Goal: Check status: Check status

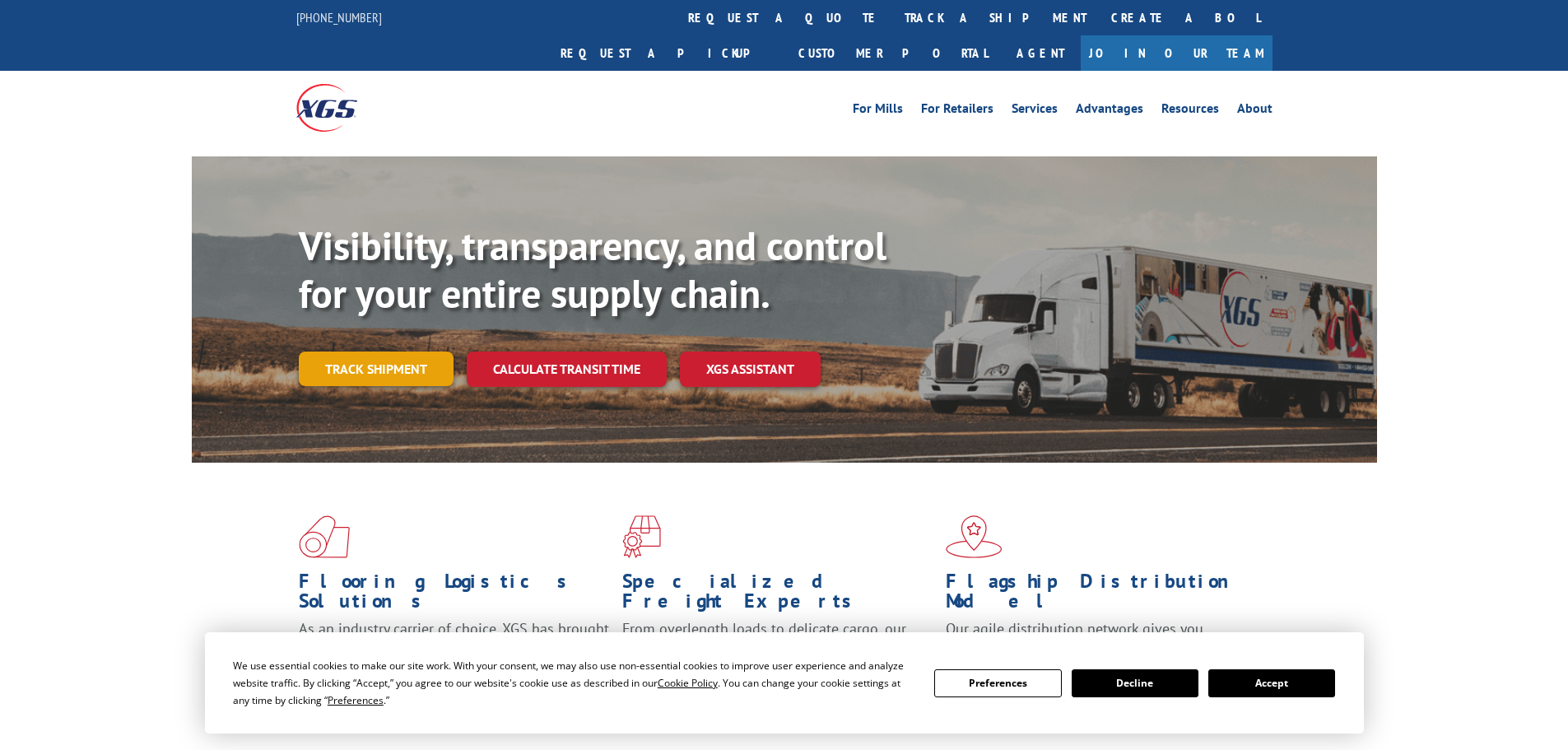
click at [385, 351] on link "Track shipment" at bounding box center [376, 368] width 155 height 34
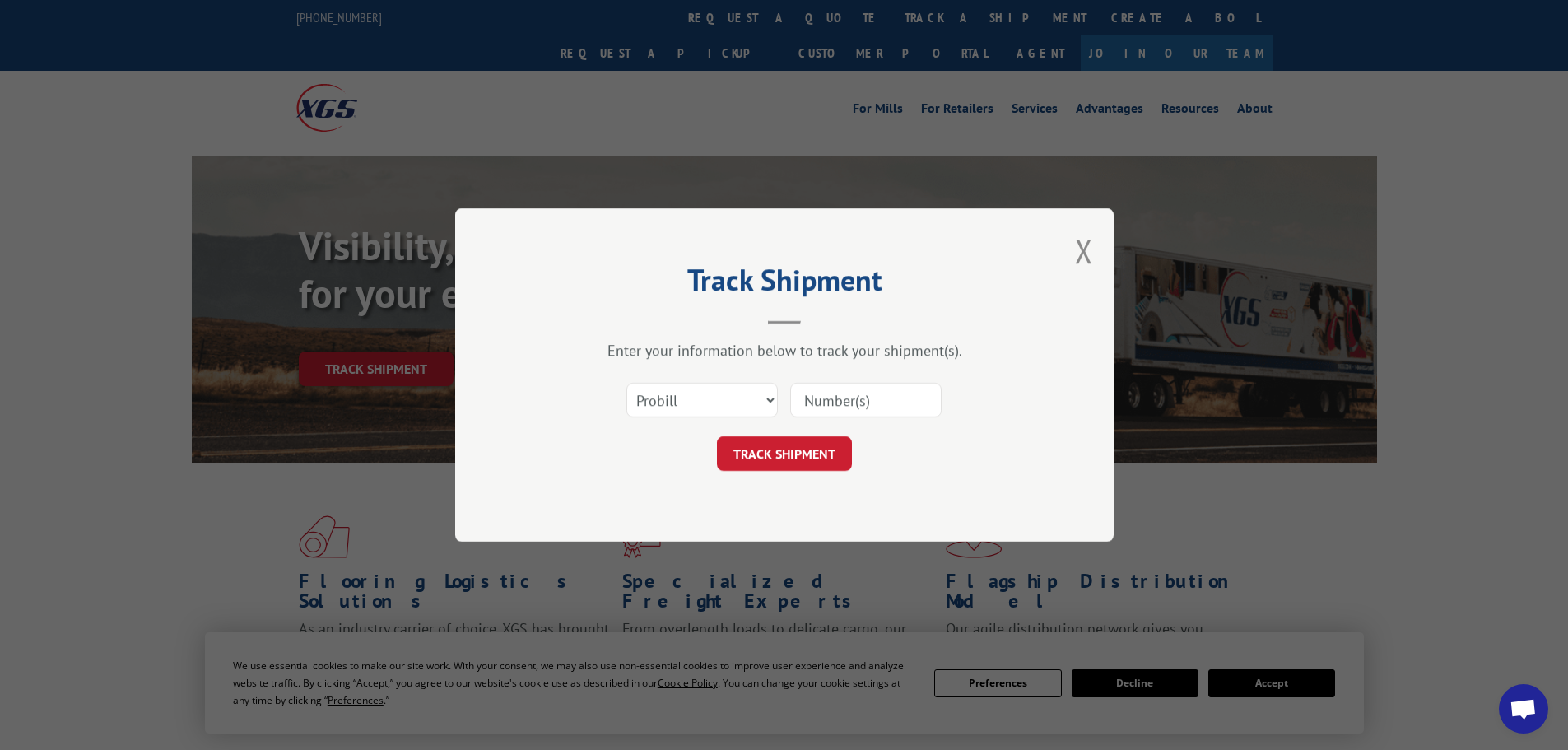
paste input "17687899"
type input "17687899"
click at [770, 461] on button "TRACK SHIPMENT" at bounding box center [784, 453] width 135 height 34
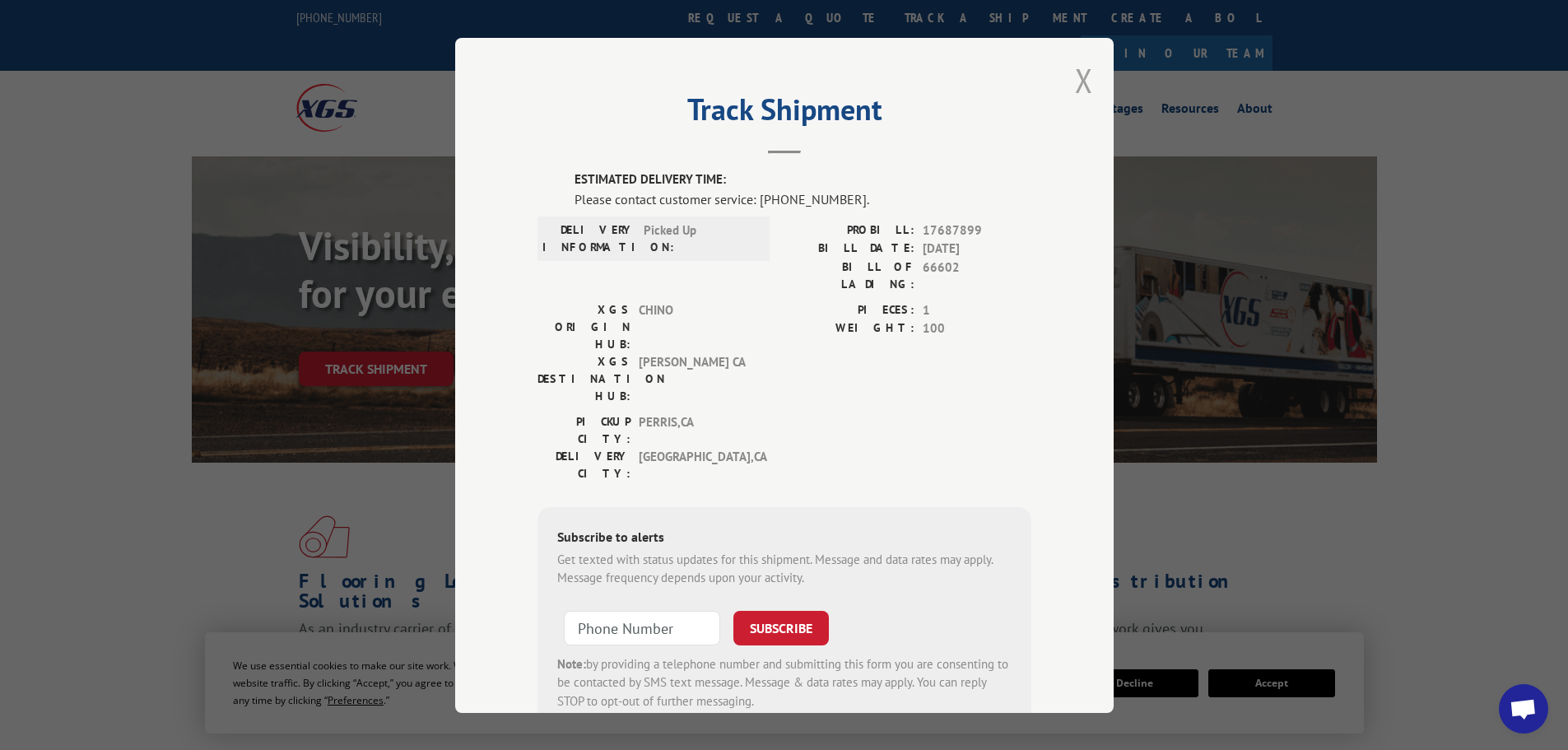
click at [1079, 70] on button "Close modal" at bounding box center [1084, 81] width 18 height 44
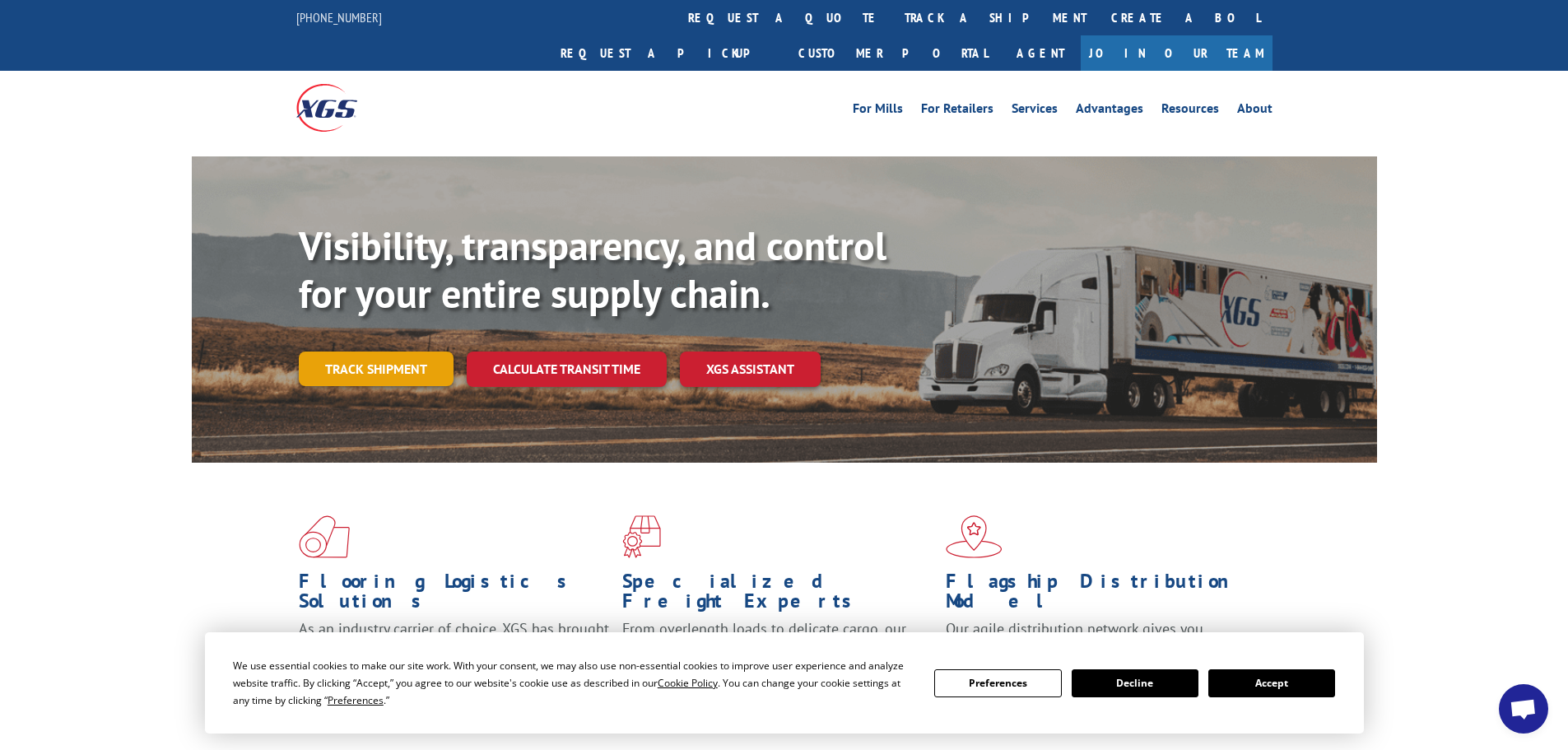
click at [369, 351] on link "Track shipment" at bounding box center [376, 368] width 155 height 34
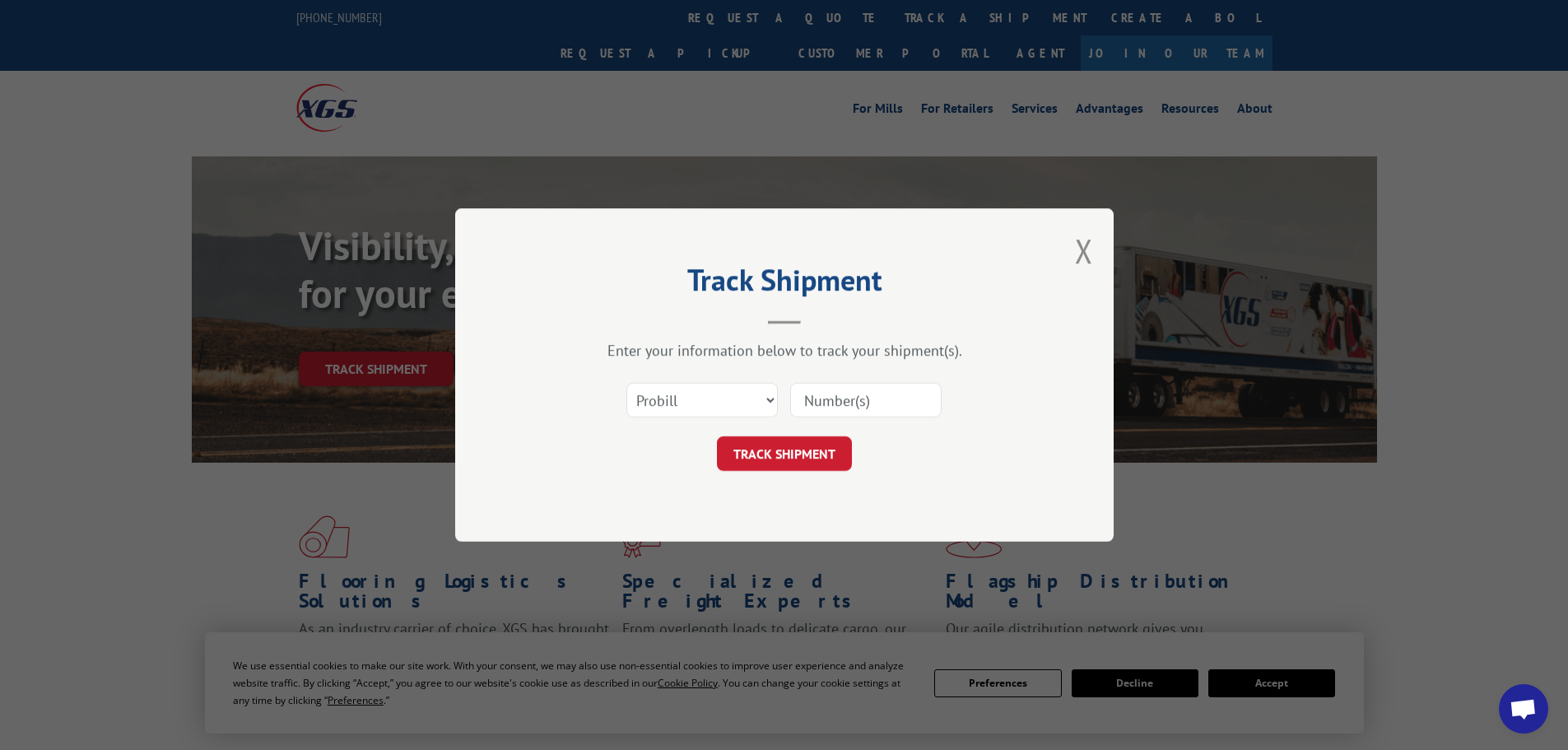
drag, startPoint x: 680, startPoint y: 401, endPoint x: 970, endPoint y: 257, distance: 323.8
click at [970, 257] on div "Track Shipment Enter your information below to track your shipment(s). Select c…" at bounding box center [784, 375] width 659 height 334
paste input "17501727"
type input "17501727"
click at [777, 440] on button "TRACK SHIPMENT" at bounding box center [784, 453] width 135 height 34
